Goal: Task Accomplishment & Management: Complete application form

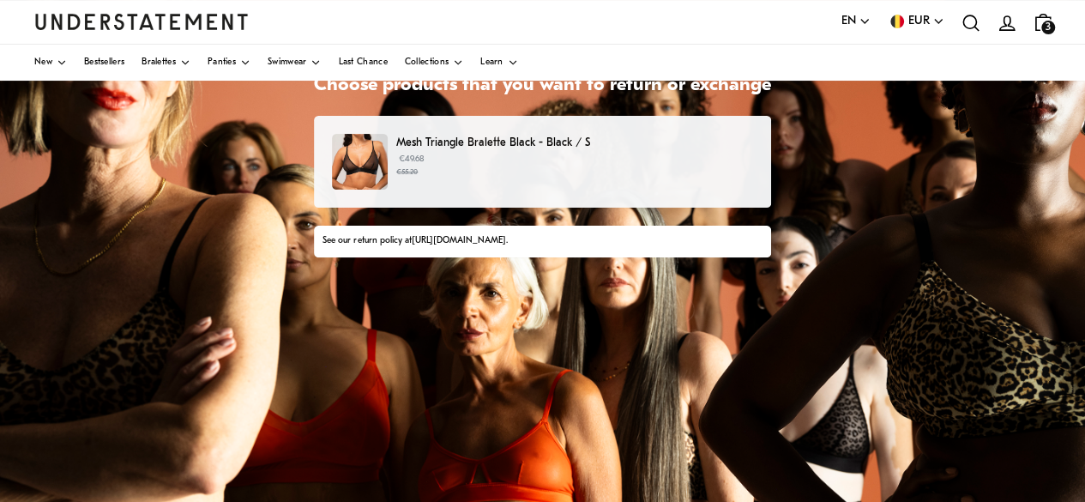
scroll to position [172, 0]
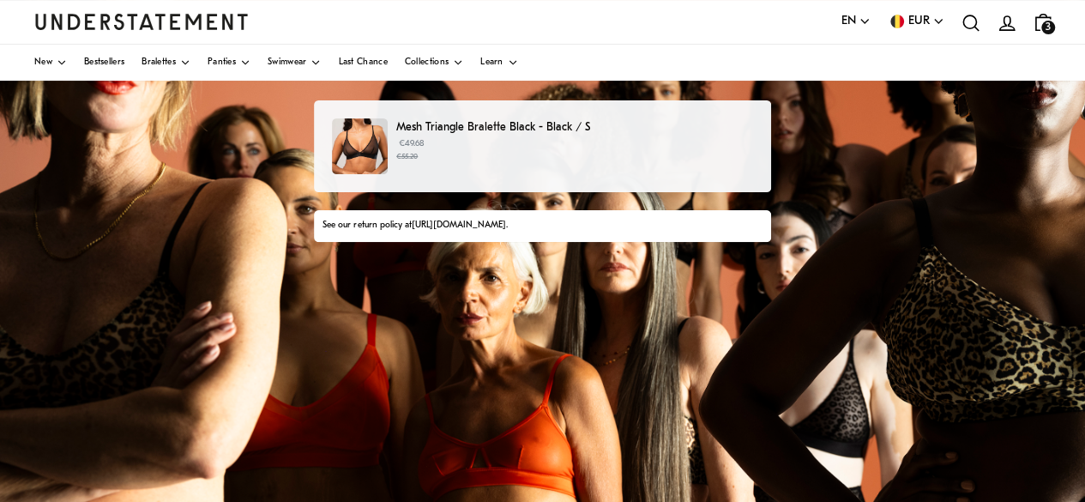
click at [503, 157] on small "€55.20" at bounding box center [574, 157] width 357 height 12
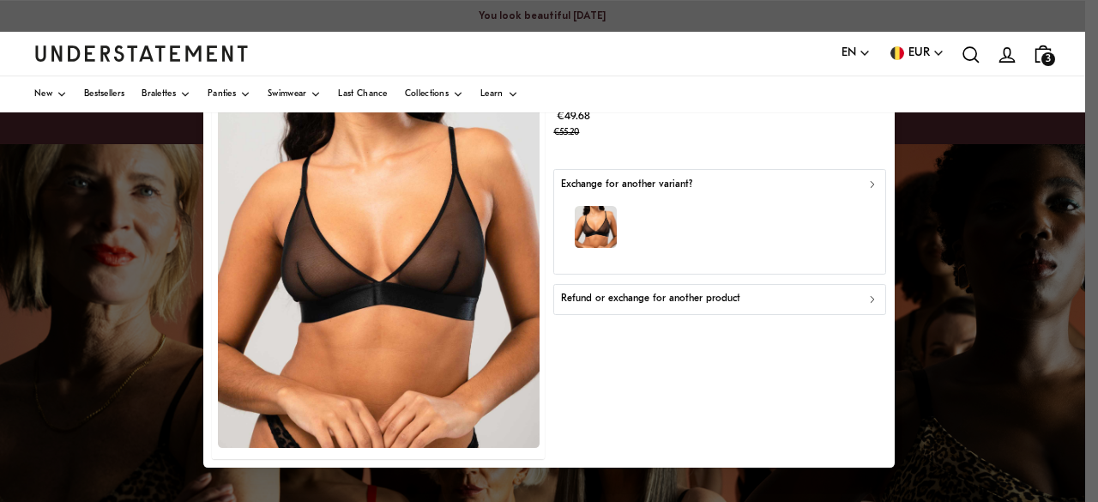
click at [763, 213] on div "button" at bounding box center [719, 230] width 317 height 75
click at [760, 304] on div "Refund or exchange for another product" at bounding box center [719, 300] width 317 height 16
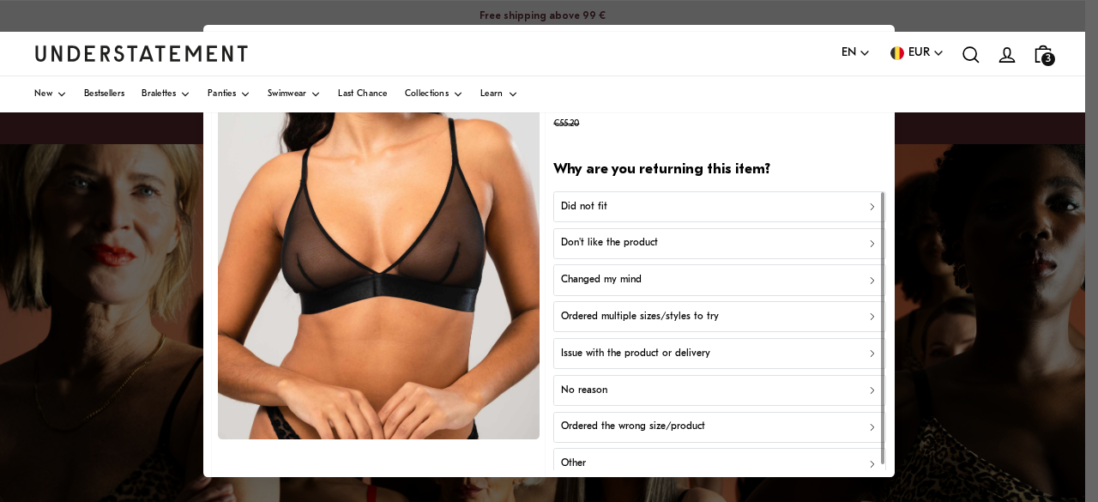
click at [749, 204] on div "Did not fit" at bounding box center [719, 207] width 317 height 16
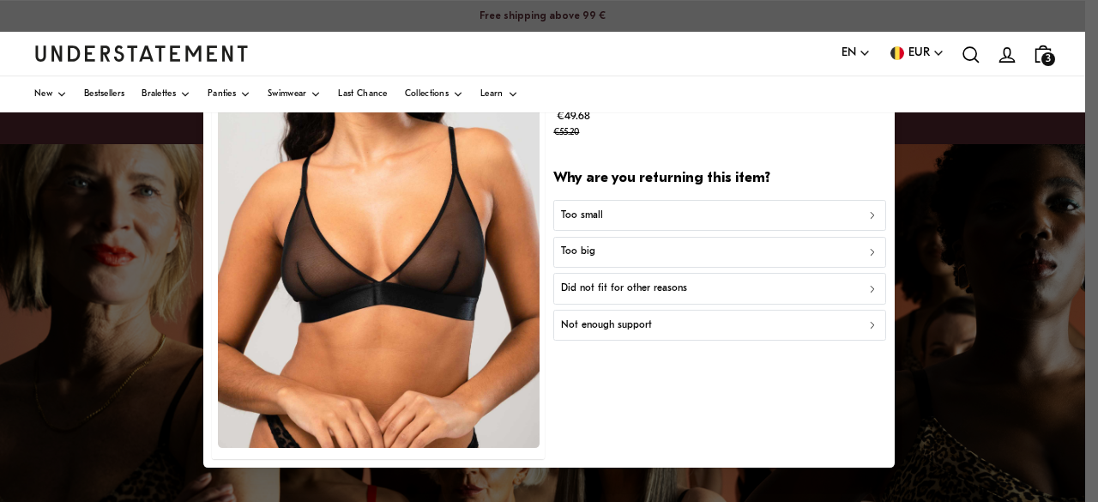
click at [741, 214] on div "Too small" at bounding box center [719, 216] width 317 height 16
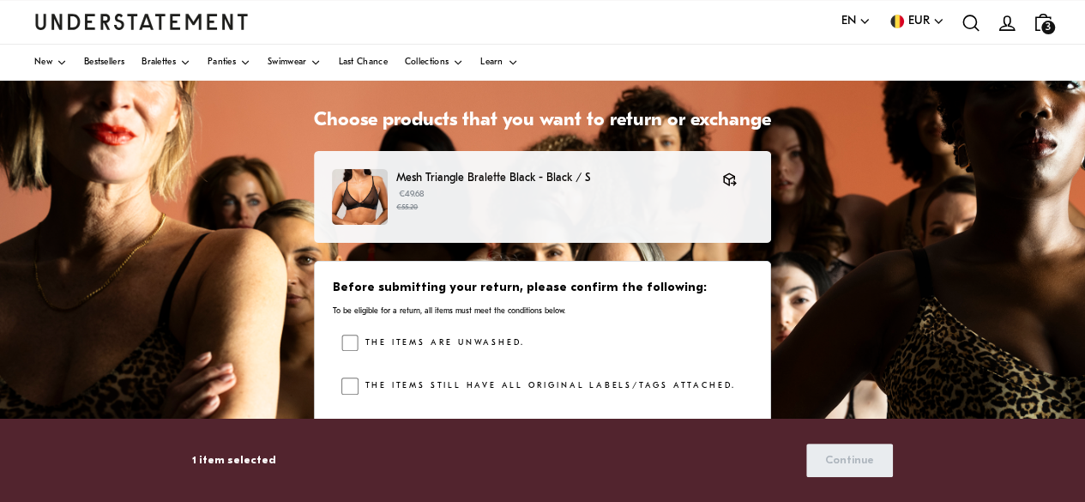
scroll to position [172, 0]
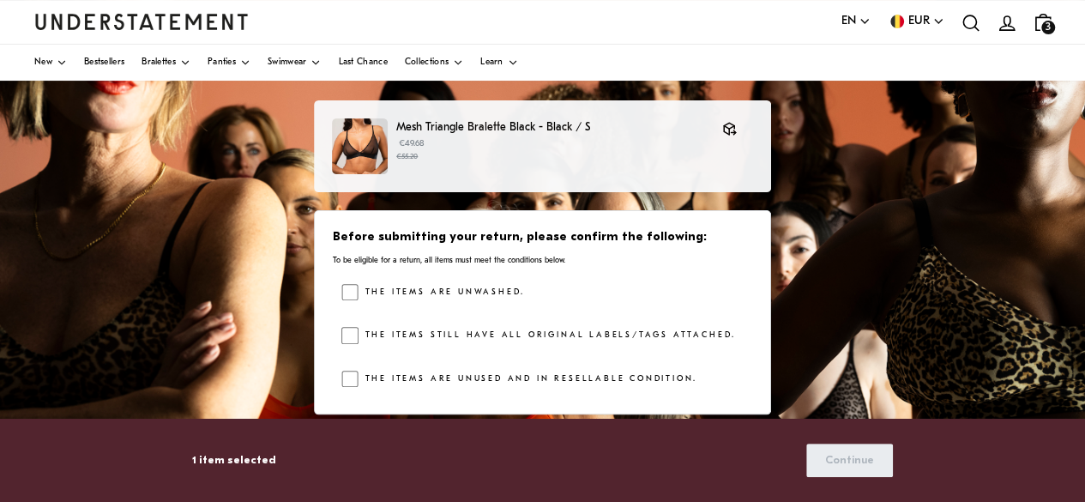
click at [433, 293] on label "The items are unwashed." at bounding box center [442, 292] width 166 height 17
click at [429, 330] on label "The items still have all original labels/tags attached." at bounding box center [548, 335] width 378 height 17
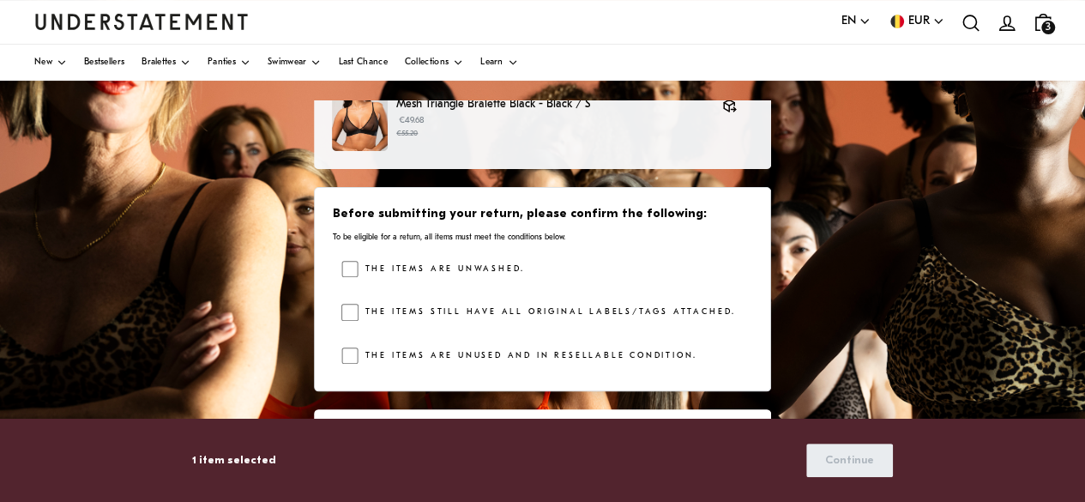
scroll to position [32, 0]
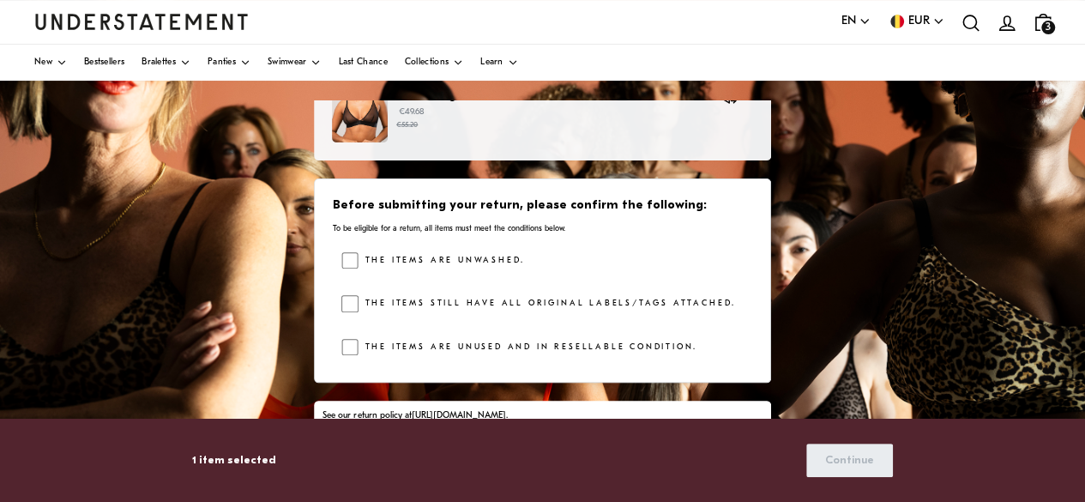
click at [429, 342] on label "The items are unused and in resellable condition." at bounding box center [528, 347] width 339 height 17
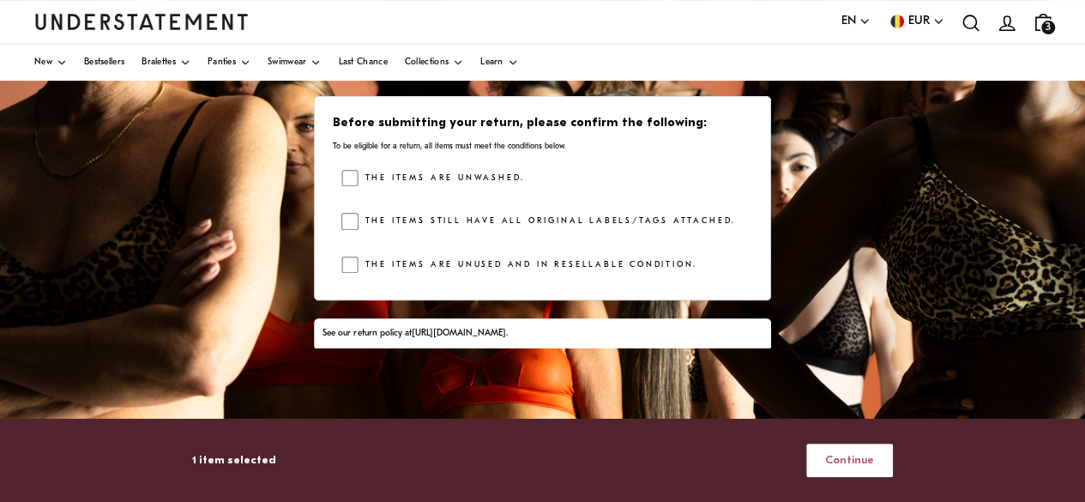
scroll to position [429, 0]
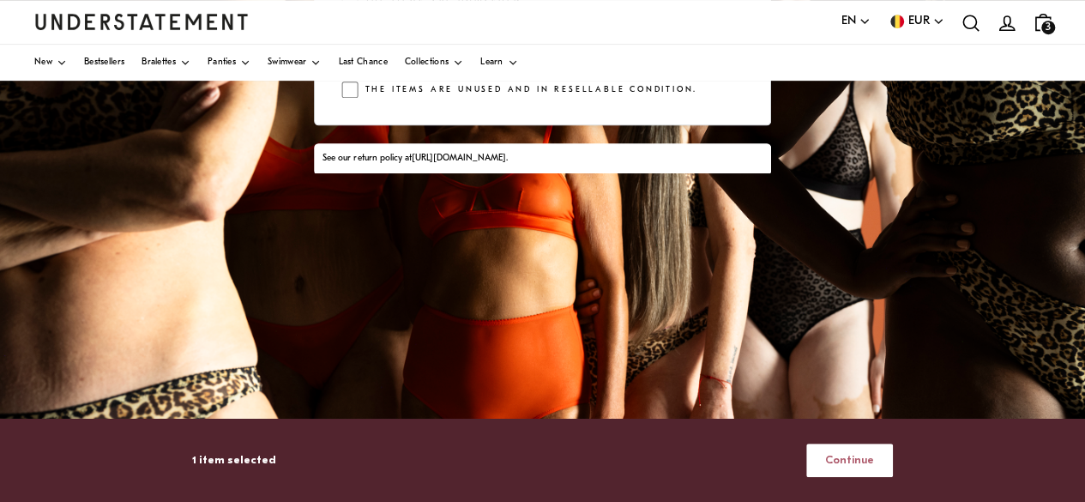
click at [851, 451] on span "Continue" at bounding box center [849, 460] width 49 height 32
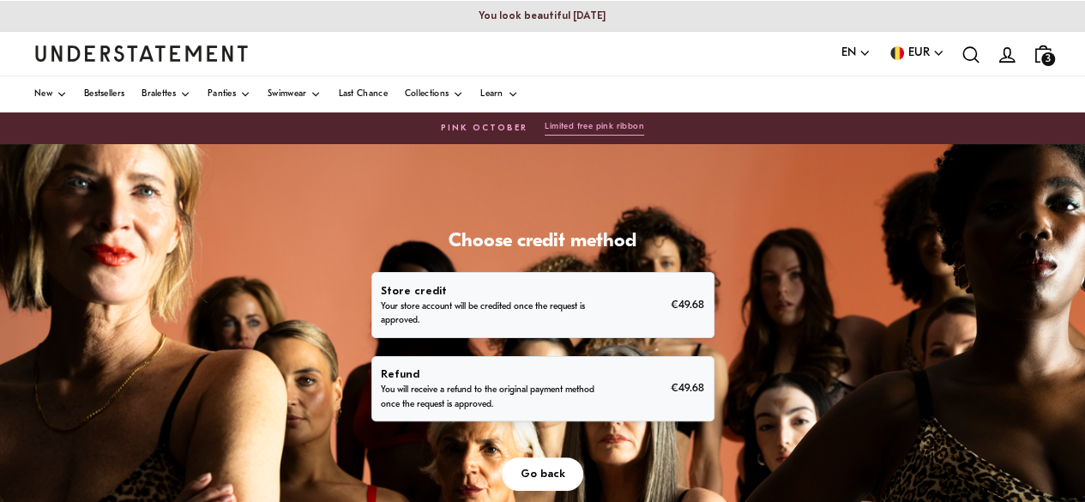
click at [569, 389] on p "You will receive a refund to the original payment method once the request is ap…" at bounding box center [490, 397] width 219 height 27
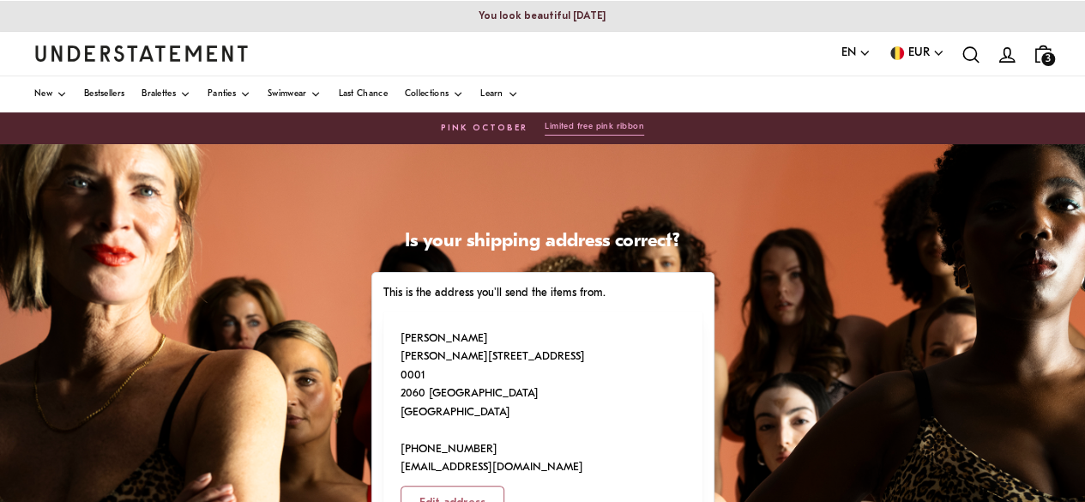
scroll to position [86, 0]
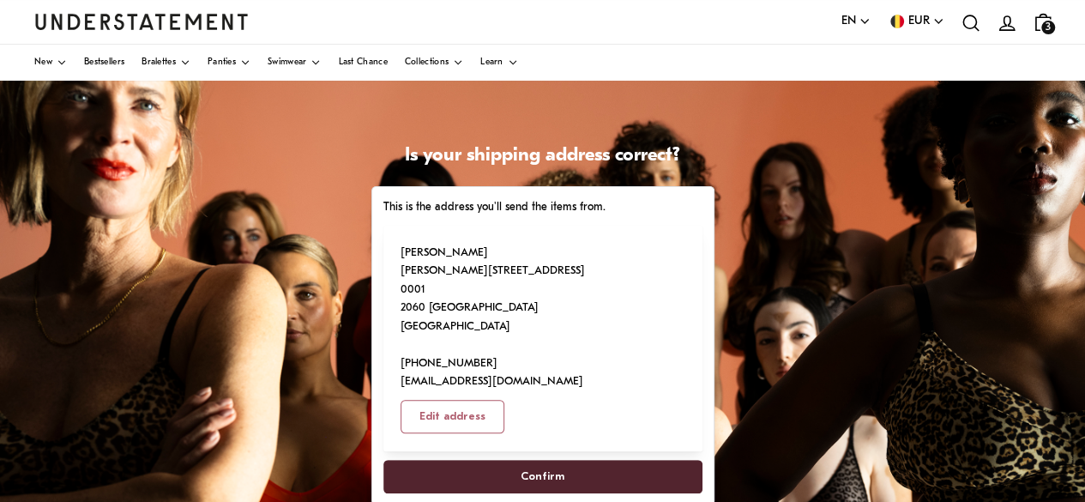
click at [547, 461] on span "Confirm" at bounding box center [543, 477] width 44 height 32
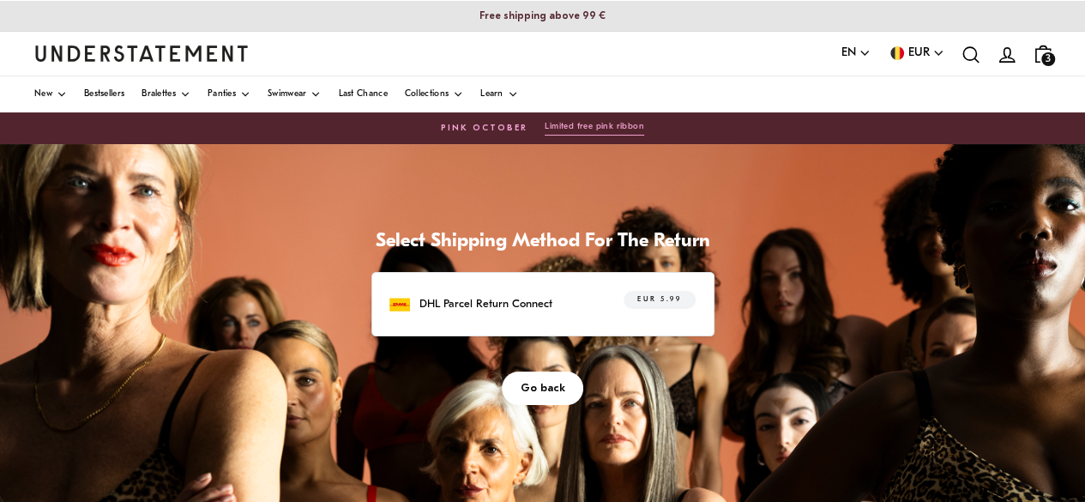
click at [547, 306] on p "DHL Parcel Return Connect" at bounding box center [486, 304] width 133 height 18
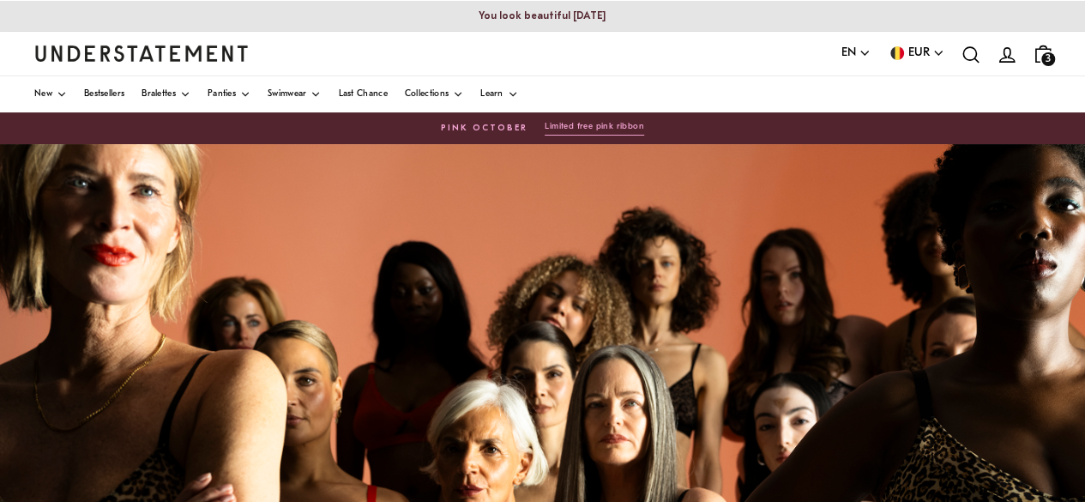
scroll to position [86, 0]
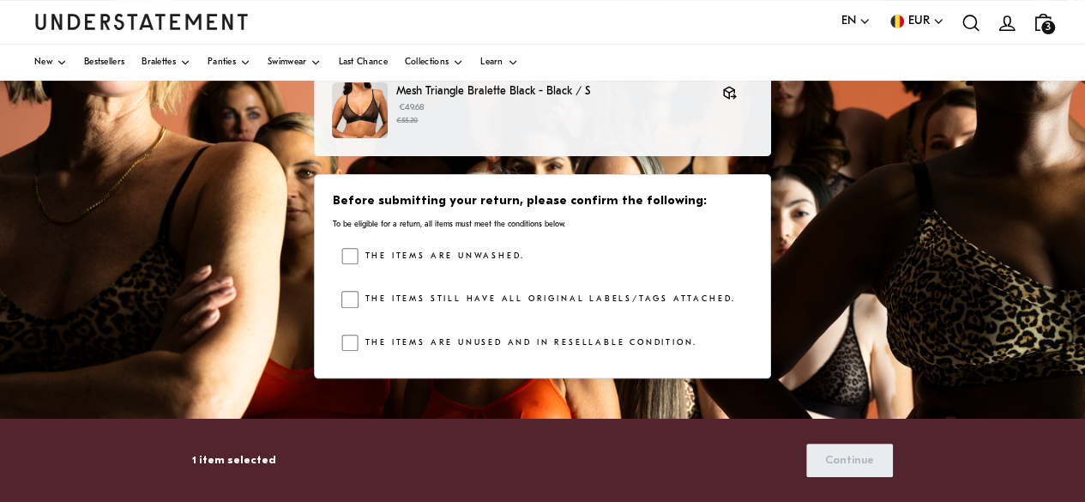
scroll to position [172, 0]
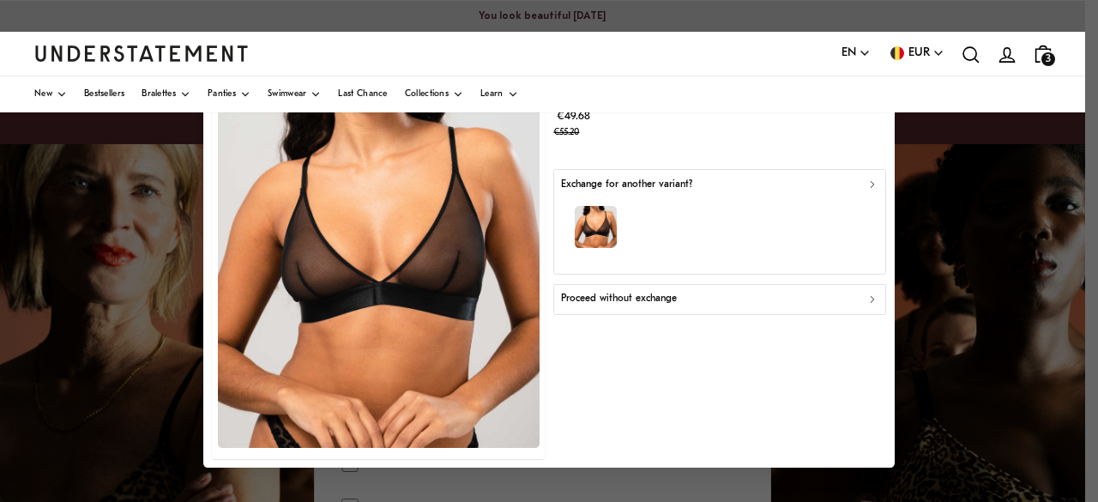
click at [753, 236] on div "button" at bounding box center [719, 230] width 317 height 75
click at [582, 220] on img "button" at bounding box center [596, 228] width 42 height 42
click at [626, 302] on p "Proceed without exchange" at bounding box center [619, 300] width 116 height 16
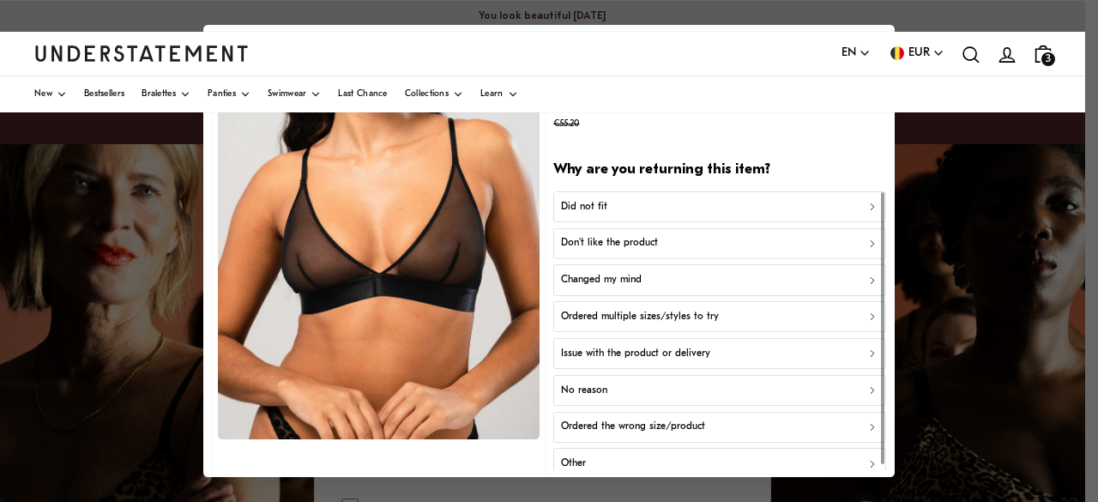
click at [656, 210] on div "Did not fit" at bounding box center [719, 207] width 317 height 16
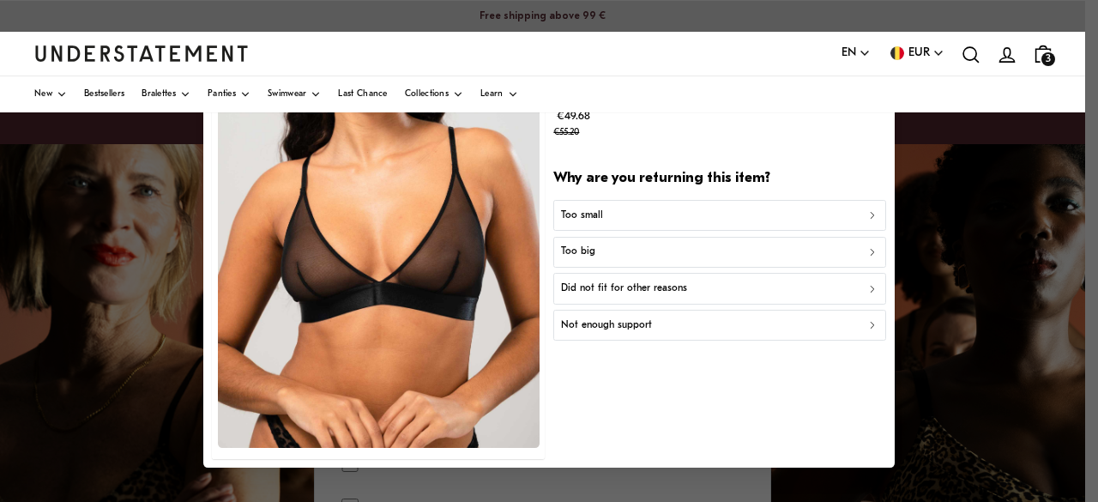
click at [656, 210] on div "Too small" at bounding box center [719, 216] width 317 height 16
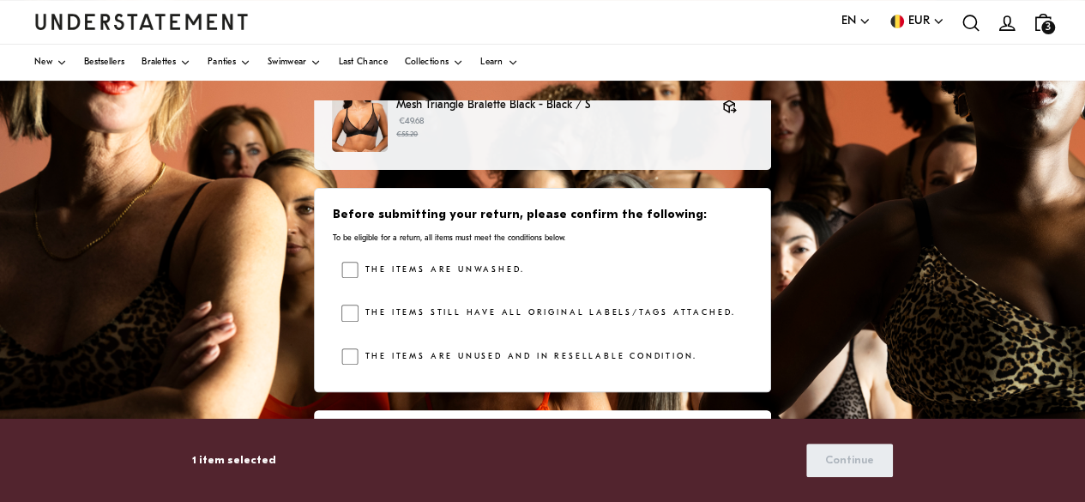
scroll to position [32, 0]
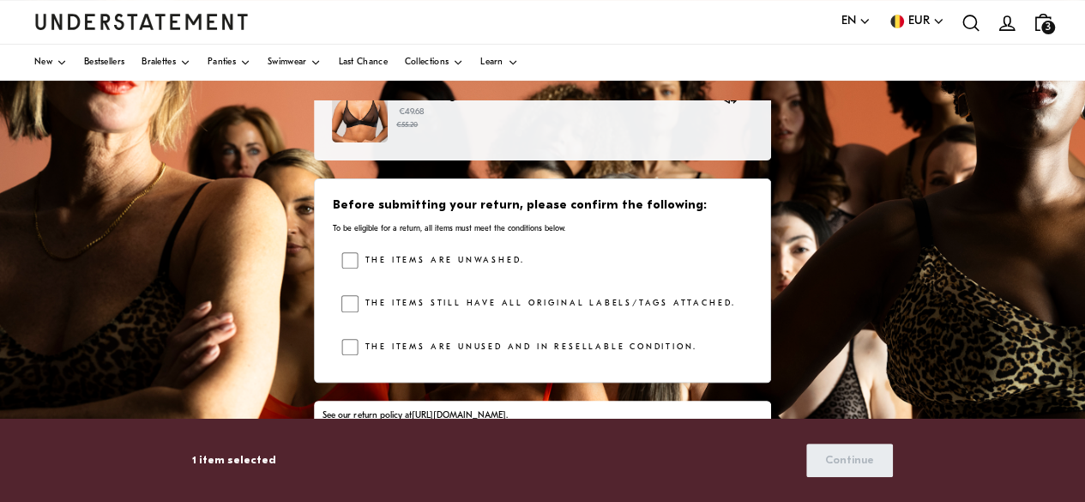
click at [451, 258] on label "The items are unwashed." at bounding box center [442, 260] width 166 height 17
drag, startPoint x: 431, startPoint y: 301, endPoint x: 422, endPoint y: 340, distance: 39.6
click at [431, 301] on label "The items still have all original labels/tags attached." at bounding box center [548, 303] width 378 height 17
click at [422, 340] on label "The items are unused and in resellable condition." at bounding box center [528, 347] width 339 height 17
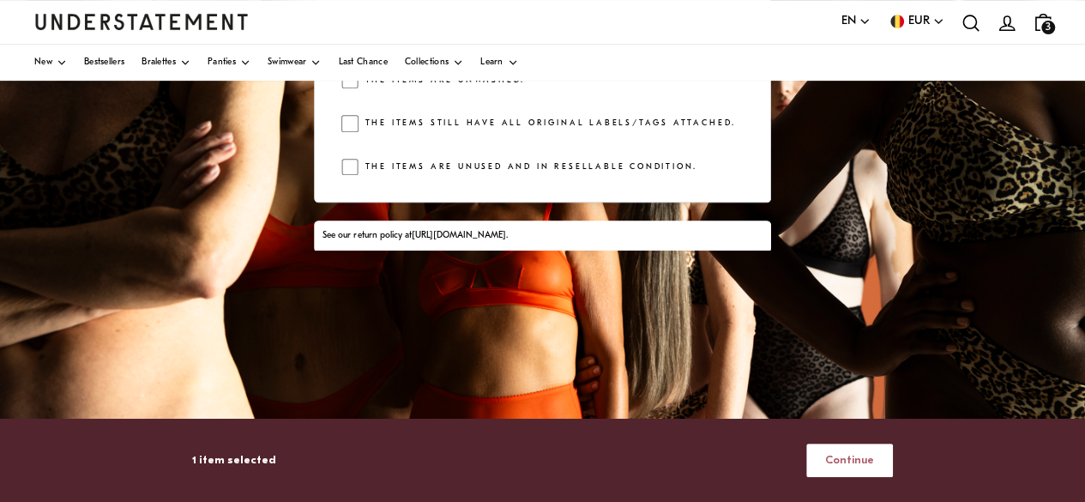
scroll to position [429, 0]
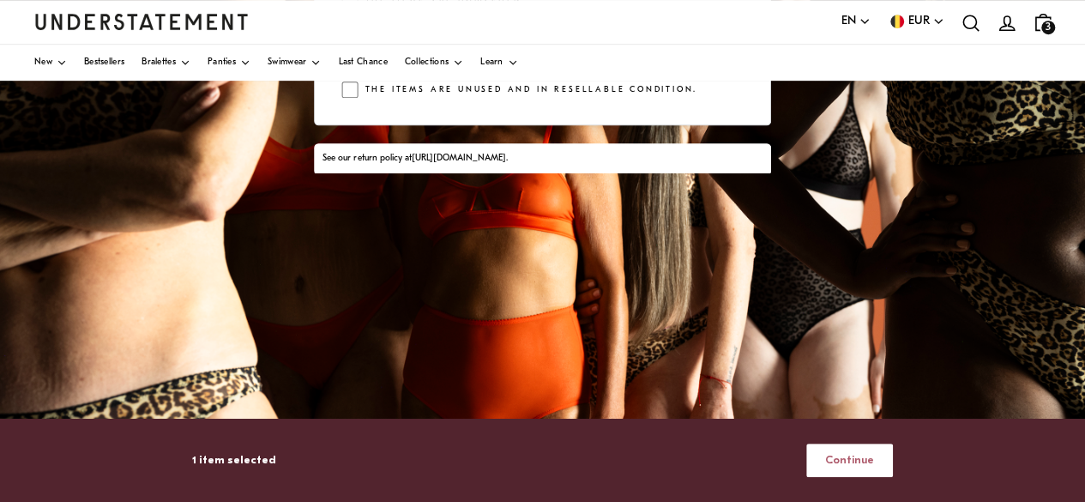
click at [835, 458] on span "Continue" at bounding box center [849, 460] width 49 height 32
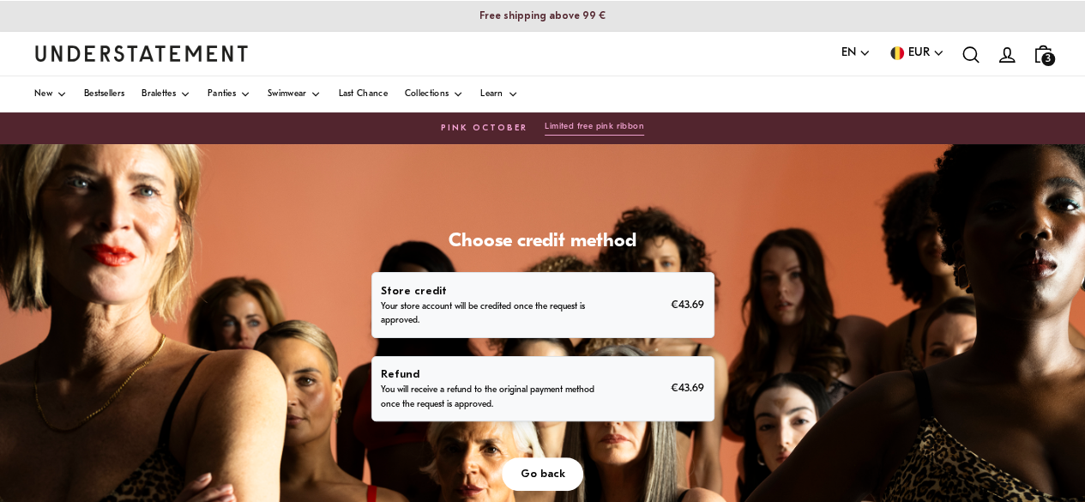
click at [571, 298] on p "Store credit" at bounding box center [490, 291] width 219 height 18
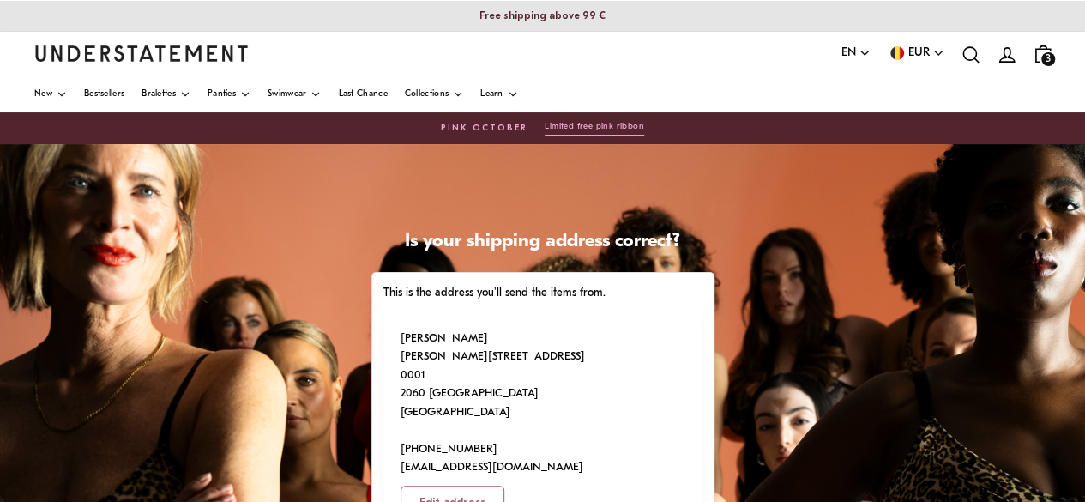
scroll to position [172, 0]
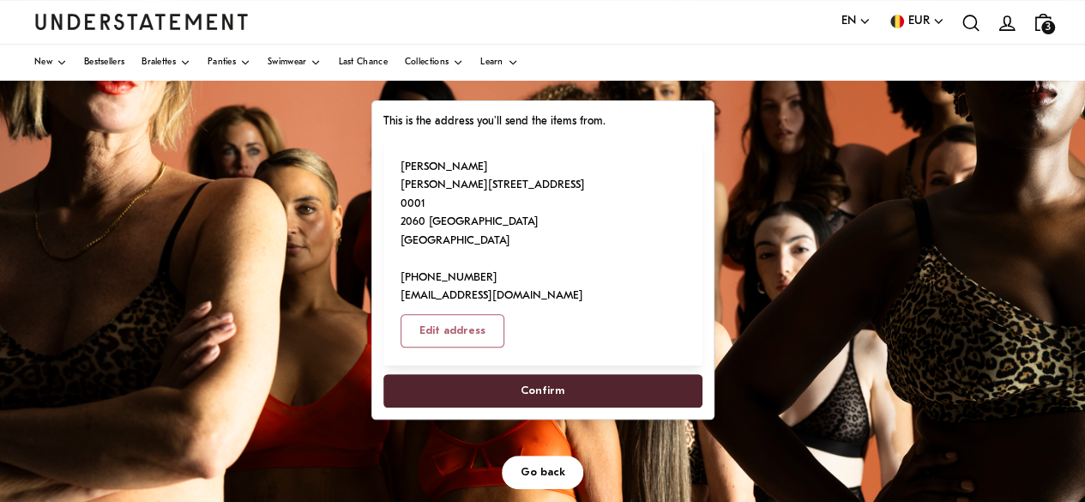
click at [556, 375] on span "Confirm" at bounding box center [543, 391] width 44 height 32
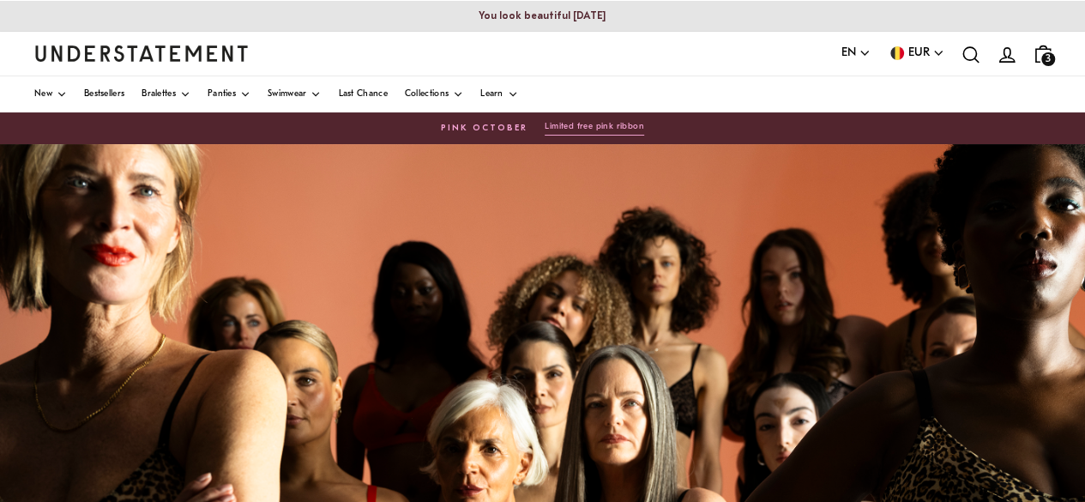
scroll to position [172, 0]
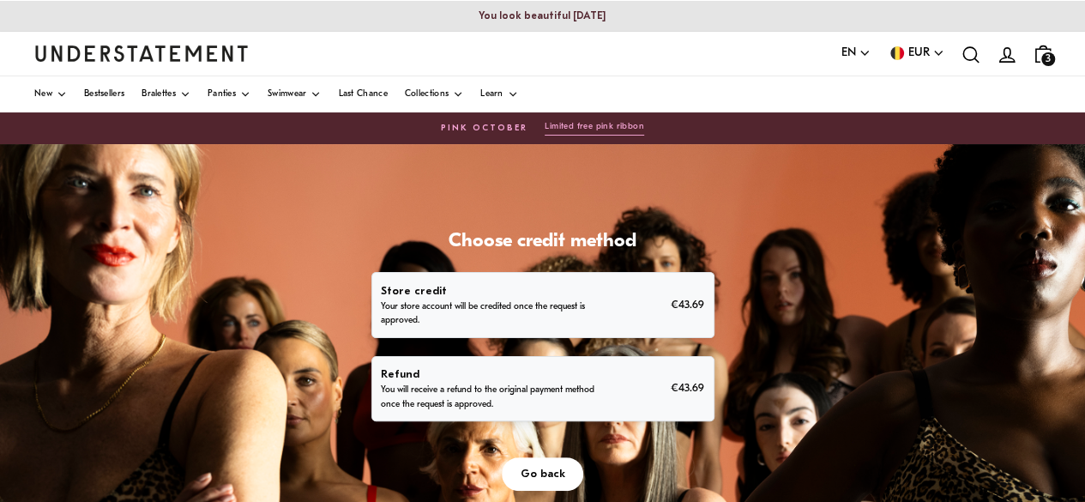
click at [475, 384] on p "You will receive a refund to the original payment method once the request is ap…" at bounding box center [490, 397] width 219 height 27
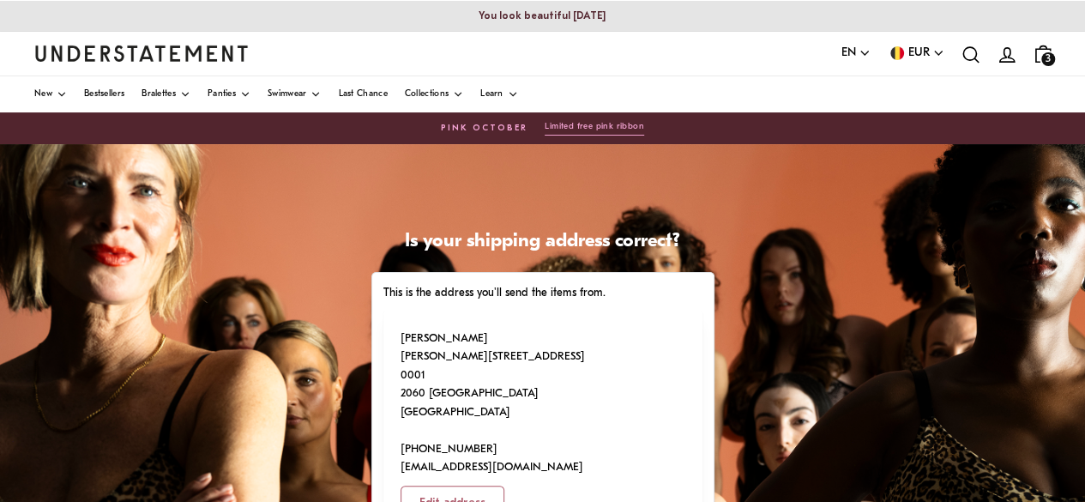
scroll to position [257, 0]
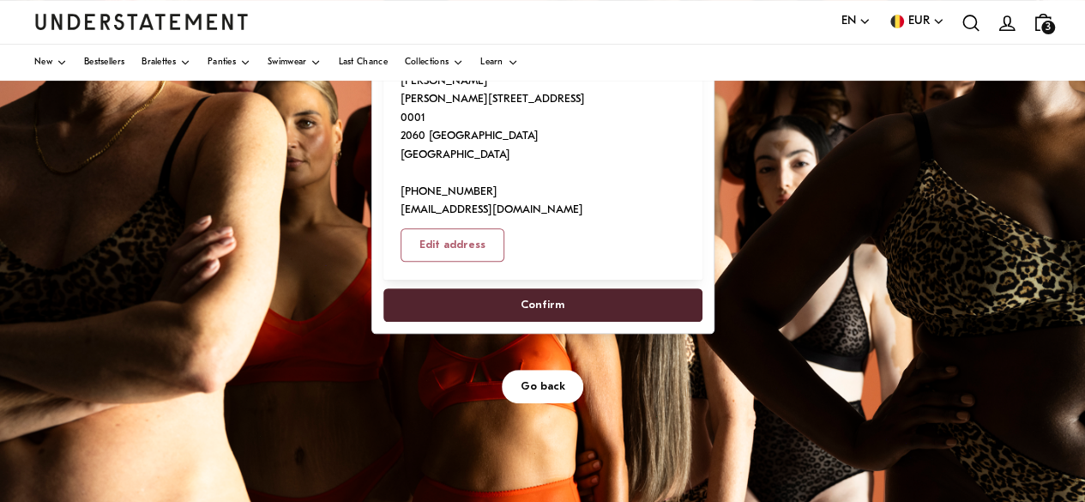
click at [558, 289] on span "Confirm" at bounding box center [543, 305] width 44 height 32
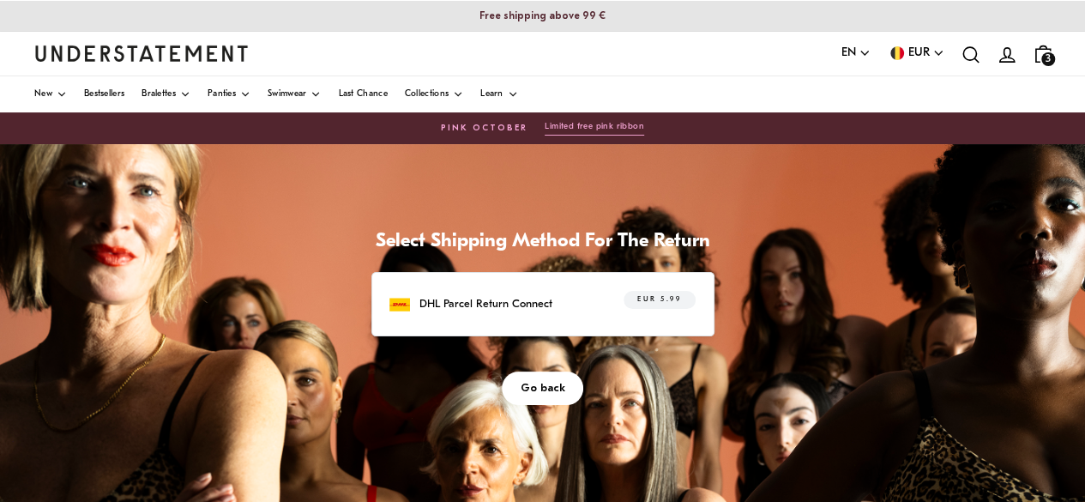
click at [538, 311] on p "DHL Parcel Return Connect" at bounding box center [486, 304] width 133 height 18
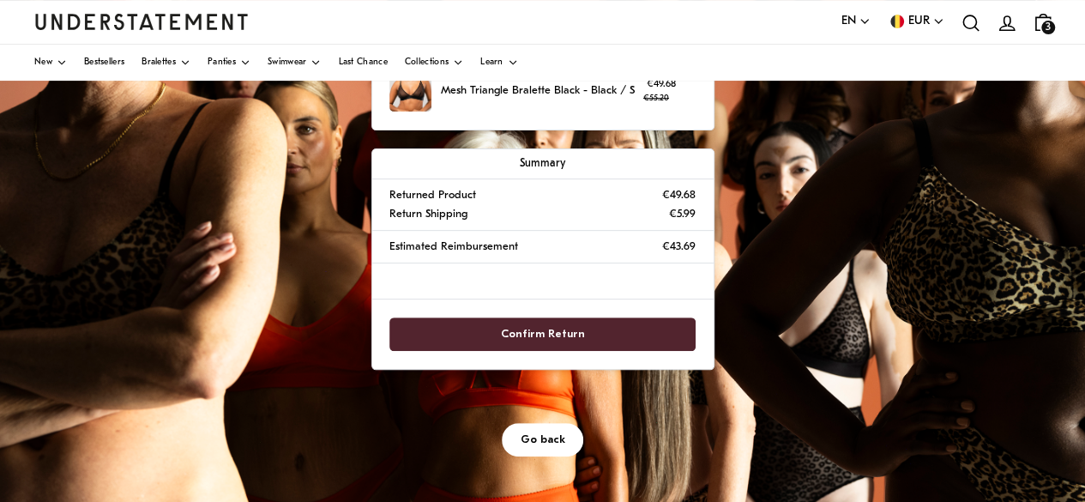
scroll to position [257, 0]
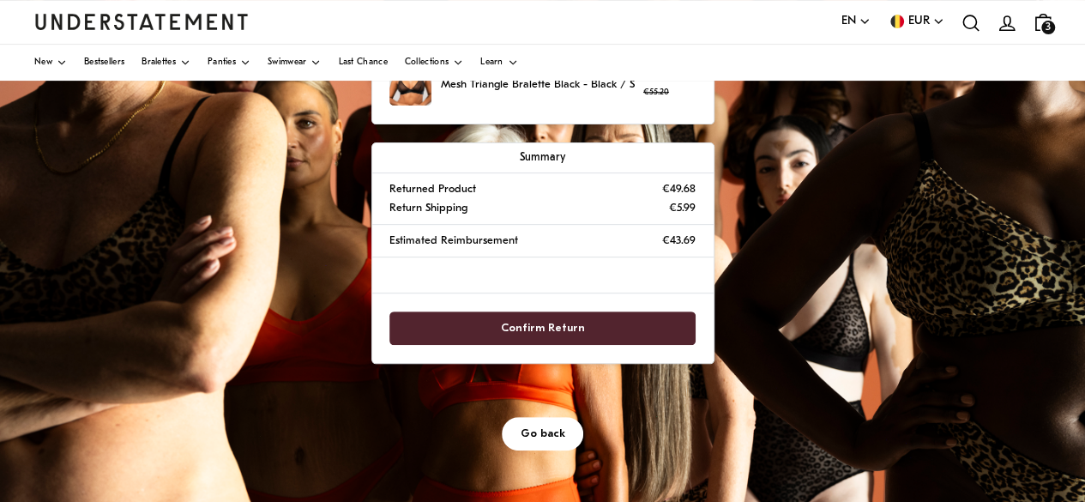
click at [553, 327] on span "Confirm Return" at bounding box center [543, 328] width 84 height 32
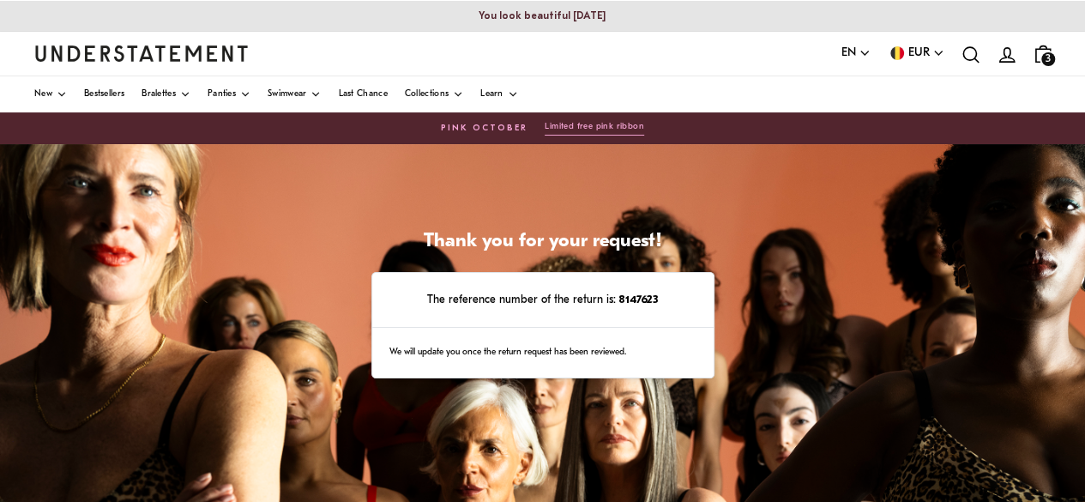
scroll to position [172, 0]
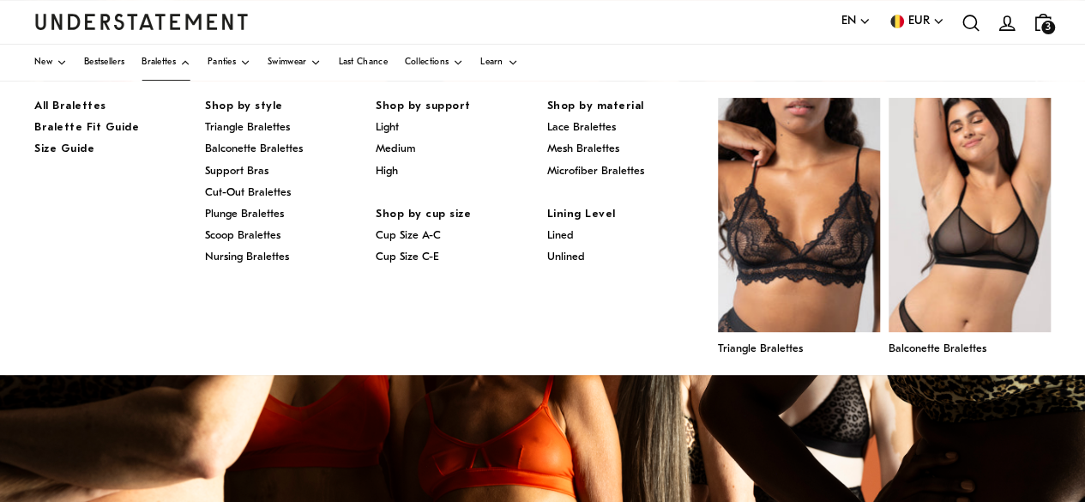
click at [176, 60] on span "Bralettes" at bounding box center [159, 62] width 34 height 9
